Goal: Communication & Community: Answer question/provide support

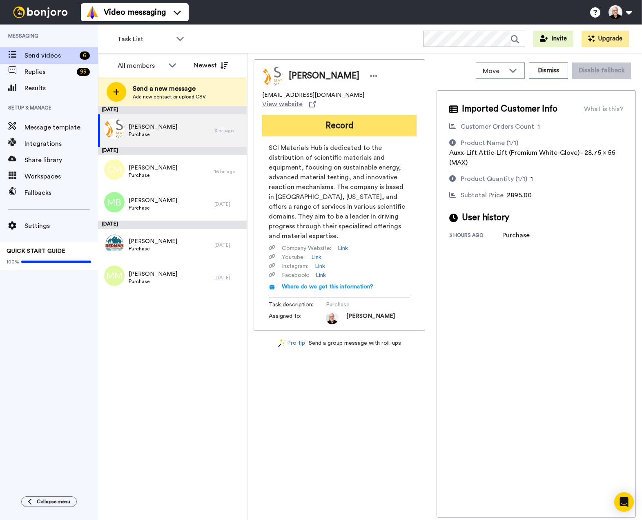
click at [346, 118] on button "Record" at bounding box center [339, 125] width 154 height 21
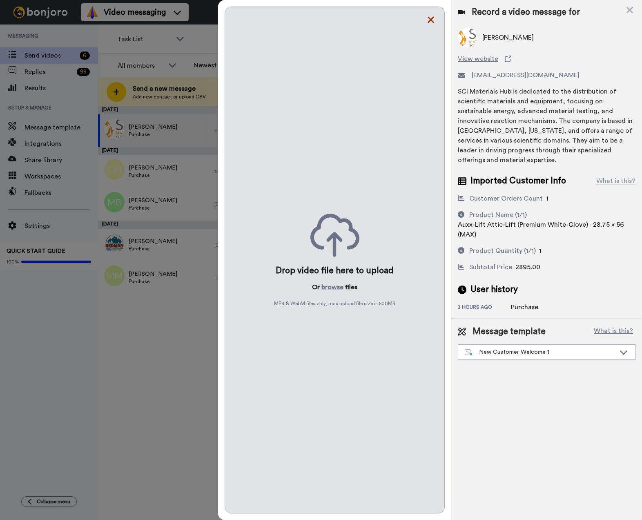
click at [432, 19] on icon at bounding box center [430, 20] width 7 height 7
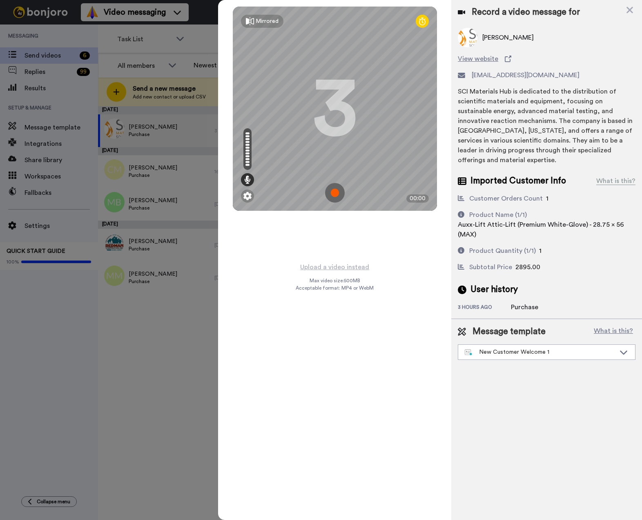
click at [332, 190] on img at bounding box center [335, 193] width 20 height 20
click at [338, 192] on img at bounding box center [335, 193] width 20 height 20
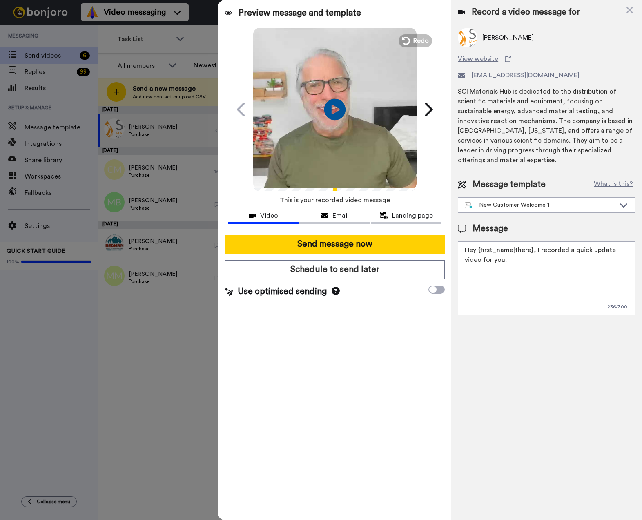
click at [332, 111] on icon "Play/Pause" at bounding box center [335, 109] width 22 height 39
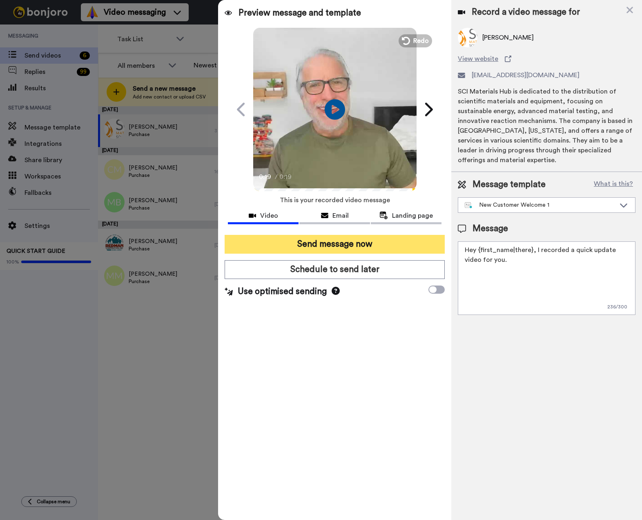
click at [335, 244] on button "Send message now" at bounding box center [335, 244] width 220 height 19
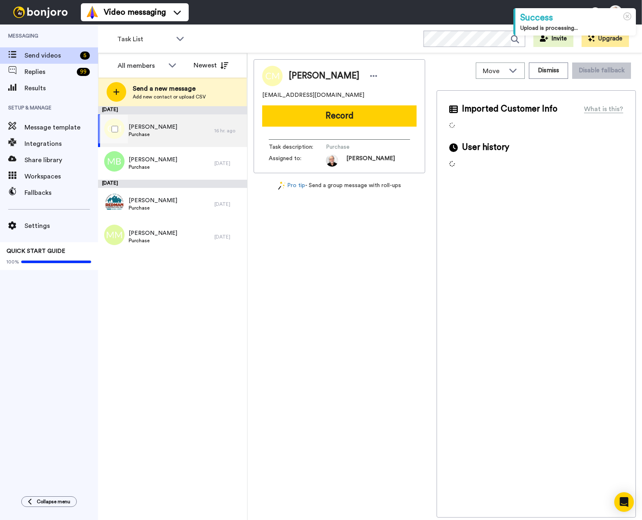
click at [178, 125] on div "Clinton Moore Purchase" at bounding box center [156, 130] width 116 height 33
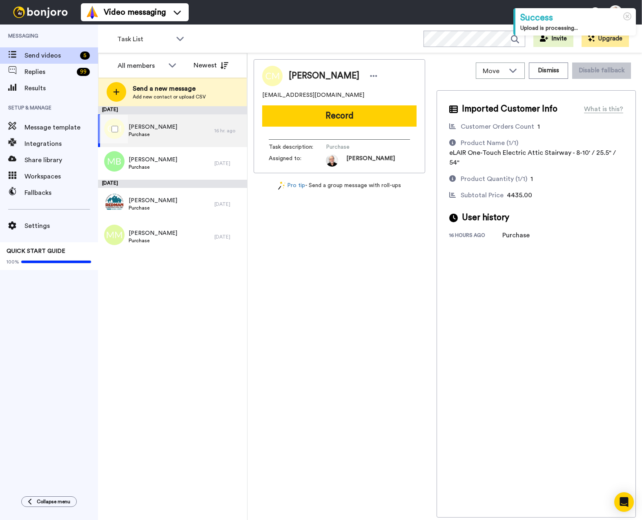
click at [184, 129] on div "Clinton Moore Purchase" at bounding box center [156, 130] width 116 height 33
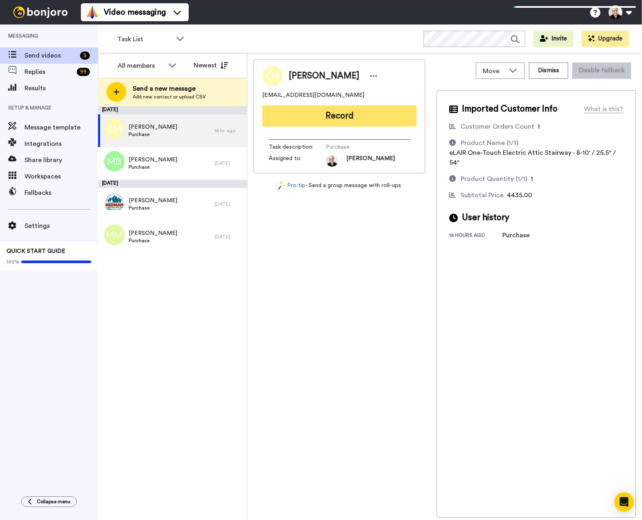
click at [344, 113] on button "Record" at bounding box center [339, 115] width 154 height 21
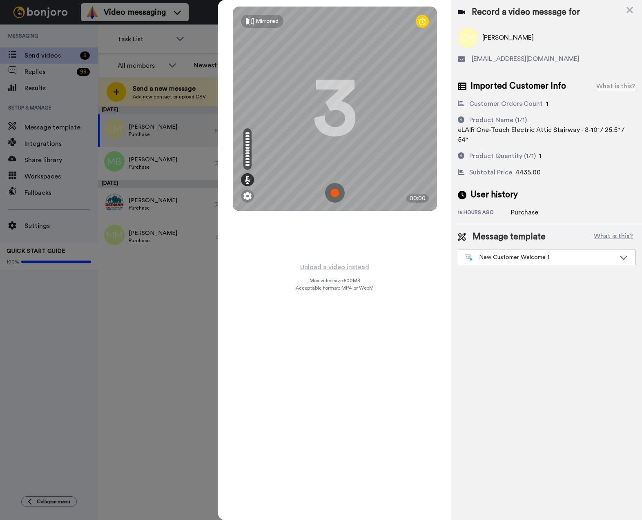
click at [334, 192] on img at bounding box center [335, 193] width 20 height 20
click at [336, 191] on img at bounding box center [335, 193] width 20 height 20
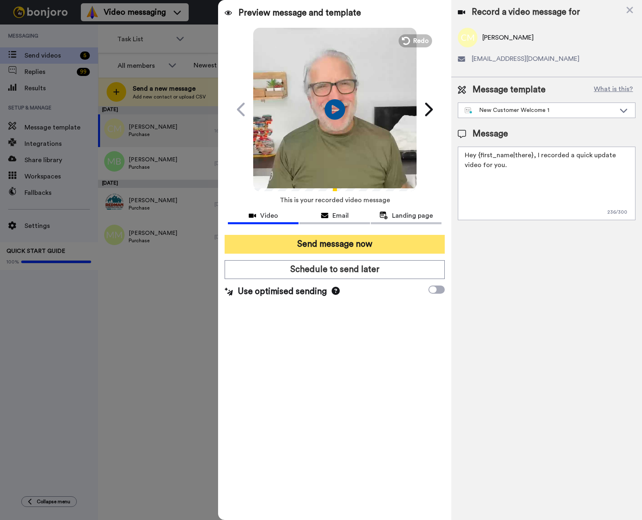
click at [336, 244] on button "Send message now" at bounding box center [335, 244] width 220 height 19
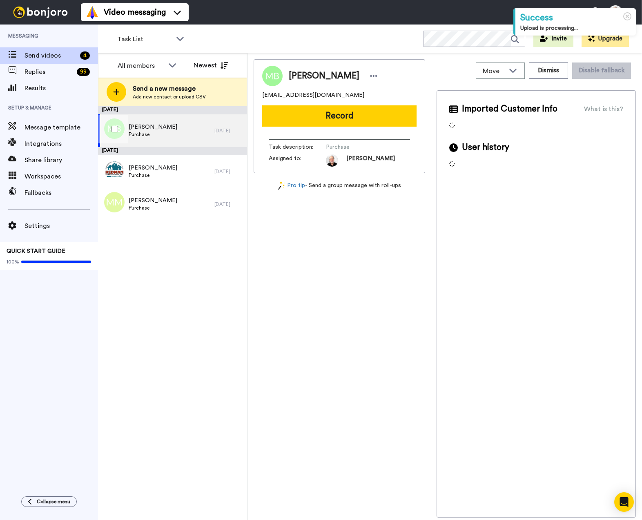
click at [170, 132] on div "Mark B Cote Purchase" at bounding box center [156, 130] width 116 height 33
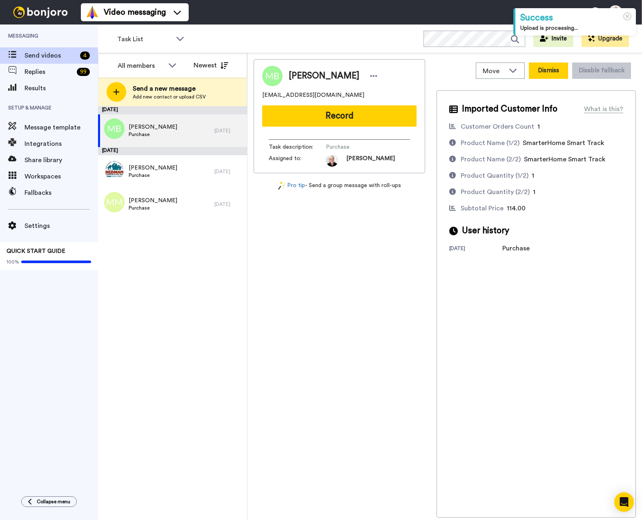
click at [550, 69] on button "Dismiss" at bounding box center [548, 70] width 39 height 16
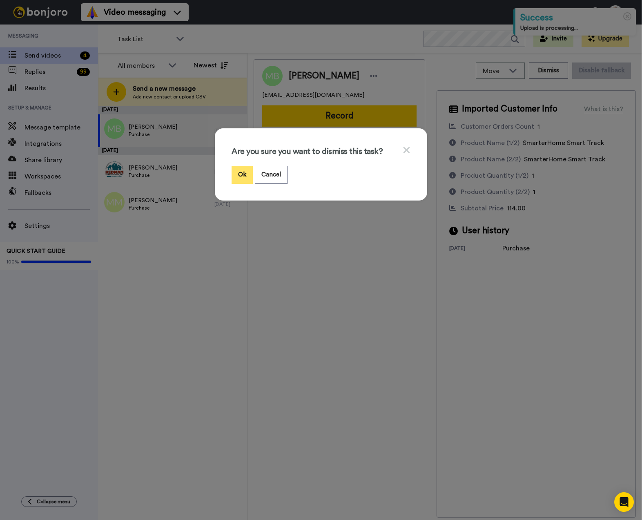
click at [234, 176] on button "Ok" at bounding box center [241, 175] width 21 height 18
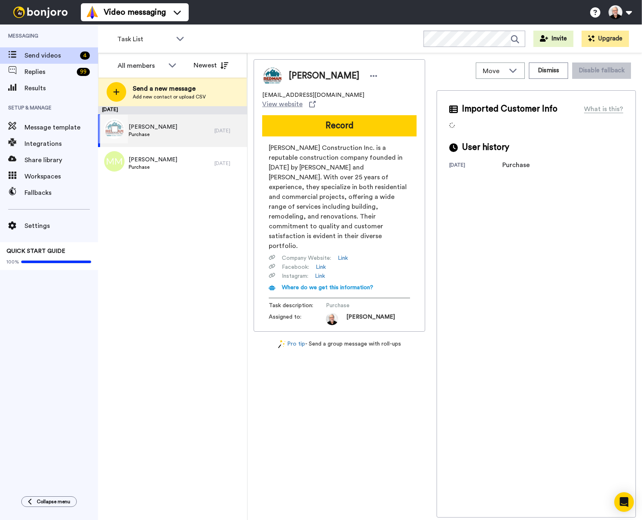
click at [165, 128] on div "Jim Runkles Purchase" at bounding box center [156, 130] width 116 height 33
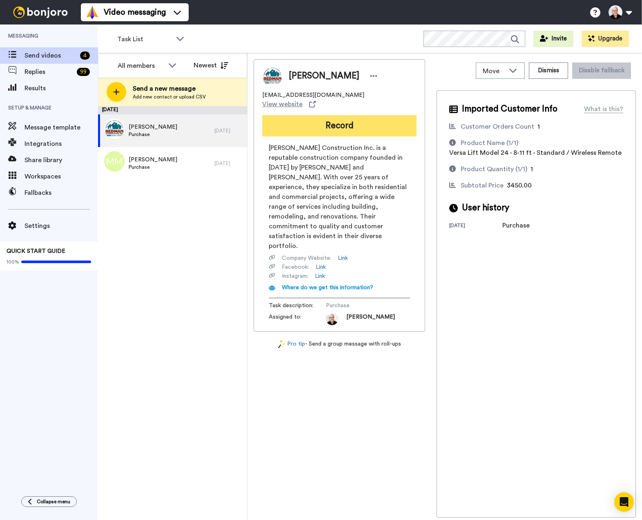
click at [351, 117] on button "Record" at bounding box center [339, 125] width 154 height 21
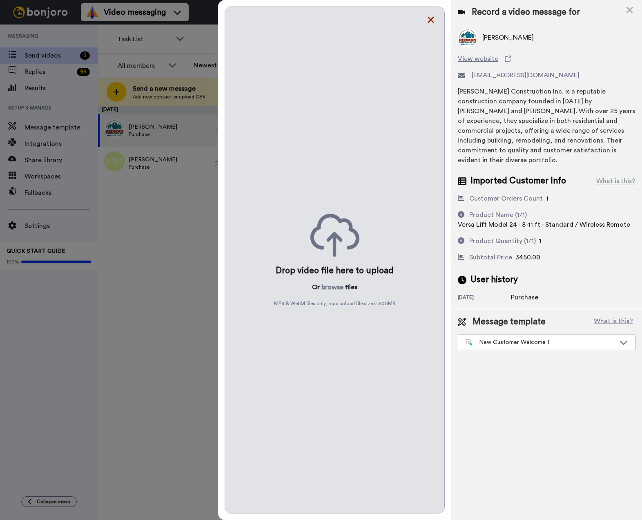
click at [429, 21] on icon at bounding box center [430, 20] width 7 height 7
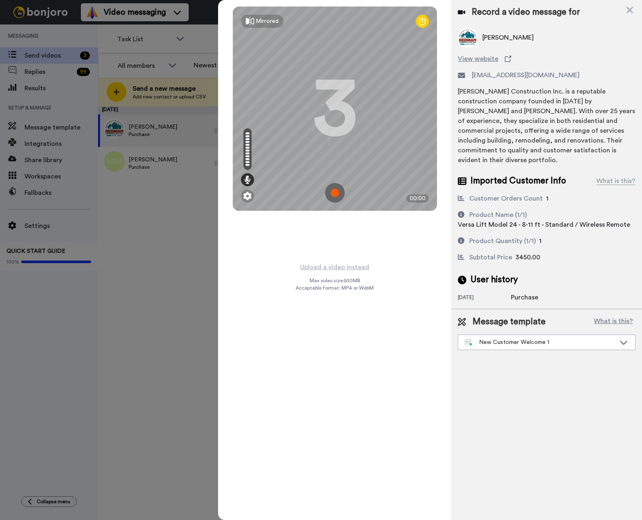
click at [335, 191] on img at bounding box center [335, 193] width 20 height 20
click at [334, 187] on img at bounding box center [335, 193] width 20 height 20
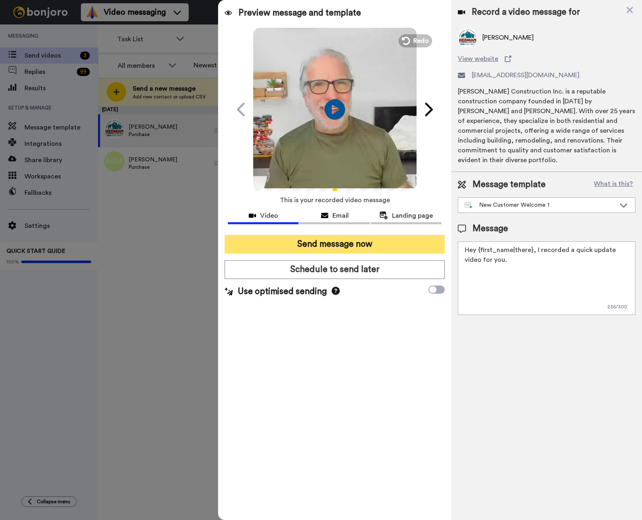
click at [334, 244] on button "Send message now" at bounding box center [335, 244] width 220 height 19
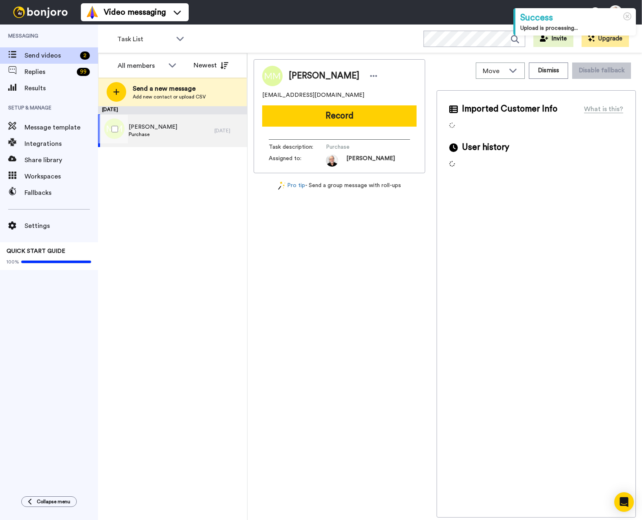
click at [163, 130] on span "[PERSON_NAME]" at bounding box center [153, 127] width 49 height 8
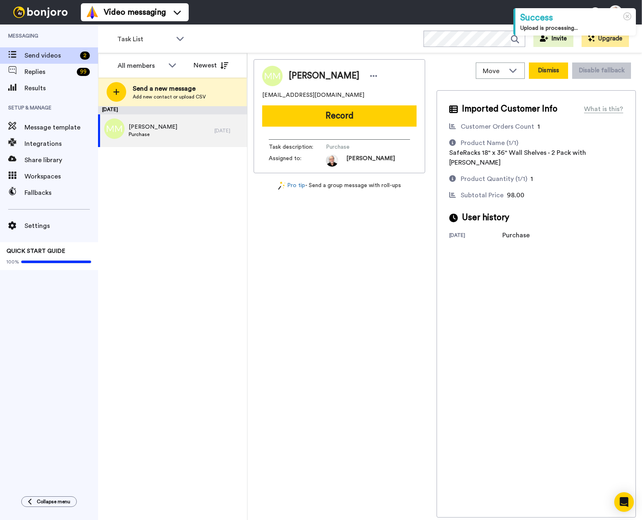
click at [548, 69] on button "Dismiss" at bounding box center [548, 70] width 39 height 16
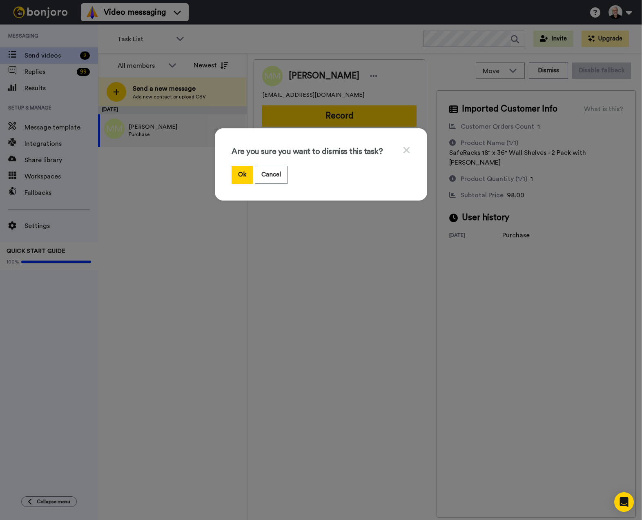
click at [44, 351] on div "Are you sure you want to dismiss this task? Ok Cancel" at bounding box center [321, 260] width 642 height 520
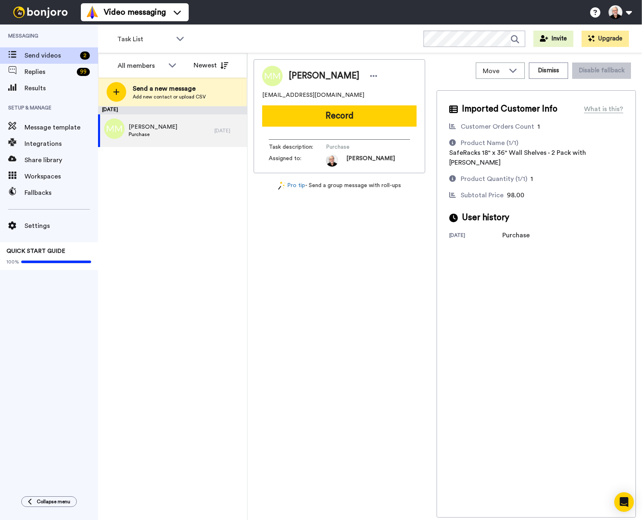
click at [71, 311] on div "Messaging Send videos 2 Replies 99 Results Setup & Manage Message template Inte…" at bounding box center [49, 255] width 98 height 463
